Goal: Information Seeking & Learning: Check status

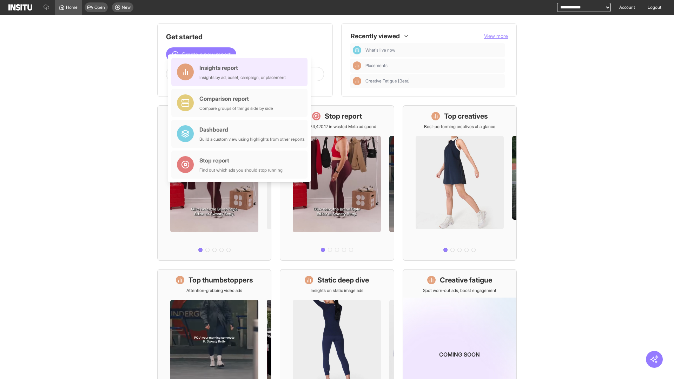
click at [241, 72] on div "Insights report Insights by ad, adset, campaign, or placement" at bounding box center [243, 72] width 86 height 17
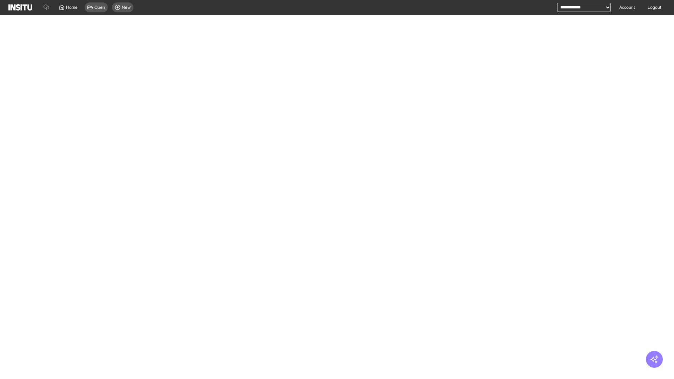
select select "**"
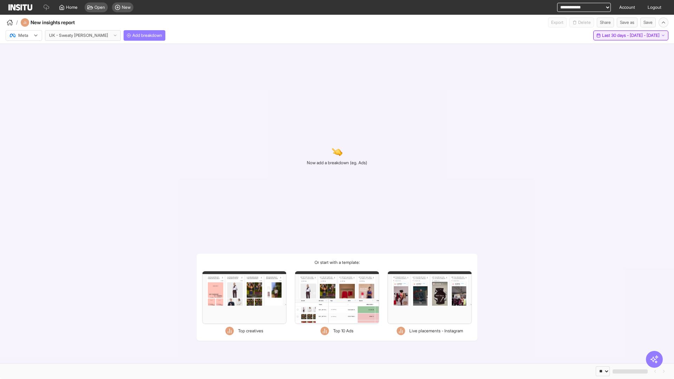
click at [618, 35] on span "Last 30 days - [DATE] - [DATE]" at bounding box center [631, 36] width 58 height 6
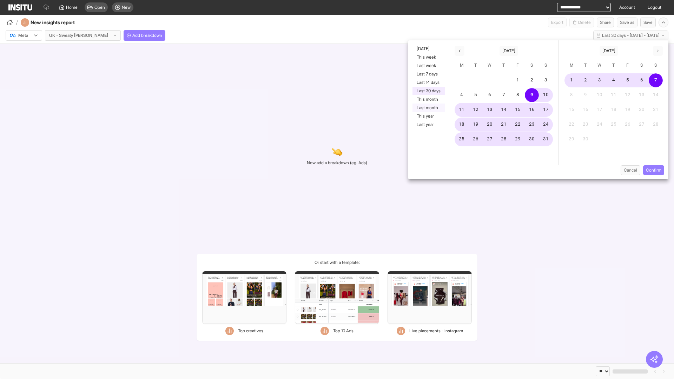
click at [428, 108] on button "Last month" at bounding box center [429, 108] width 32 height 8
